Goal: Information Seeking & Learning: Learn about a topic

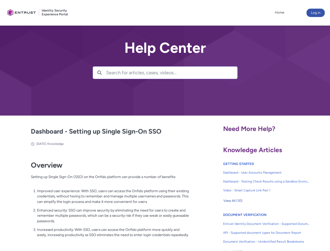
click at [99, 73] on lightning-primitive-icon "button" at bounding box center [99, 72] width 5 height 4
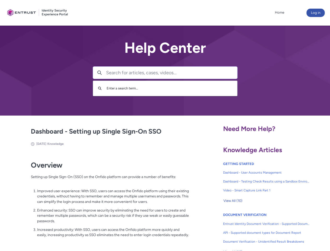
click at [100, 200] on p "Improved user experience: With SSO, users can access the Onfido platform using …" at bounding box center [113, 196] width 152 height 16
click at [233, 201] on span "View All (10)" at bounding box center [232, 201] width 19 height 8
click at [252, 228] on link "API - Supported document types for Document Report" at bounding box center [266, 232] width 87 height 9
